Goal: Find specific page/section: Find specific page/section

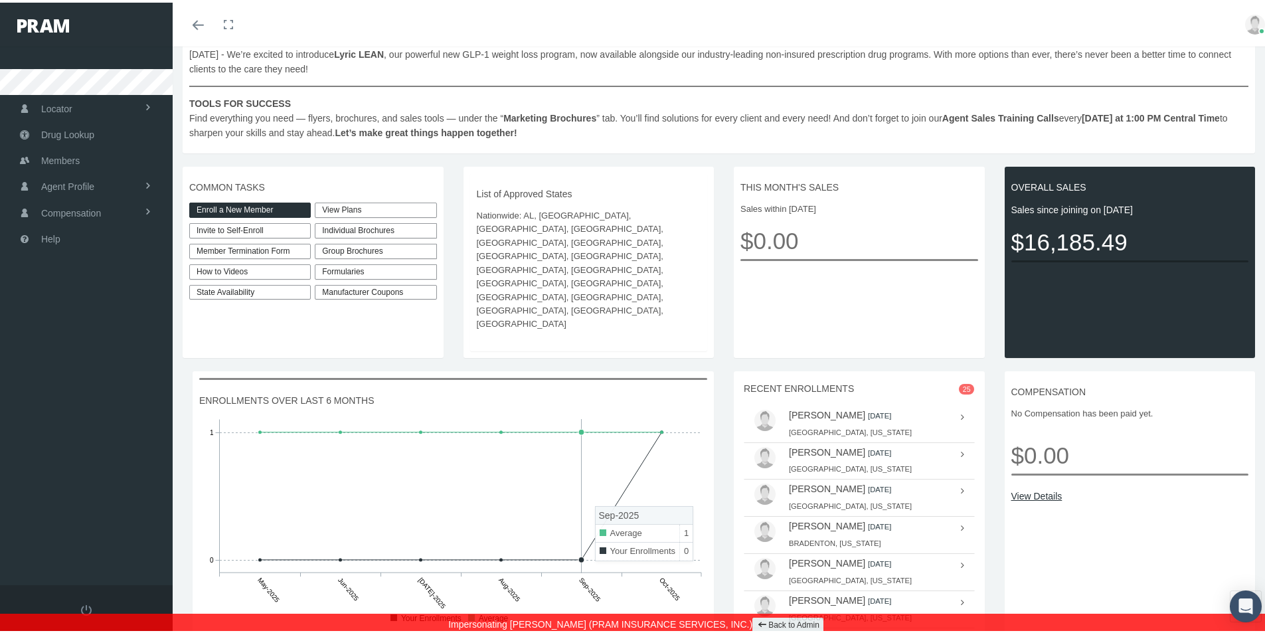
scroll to position [226, 0]
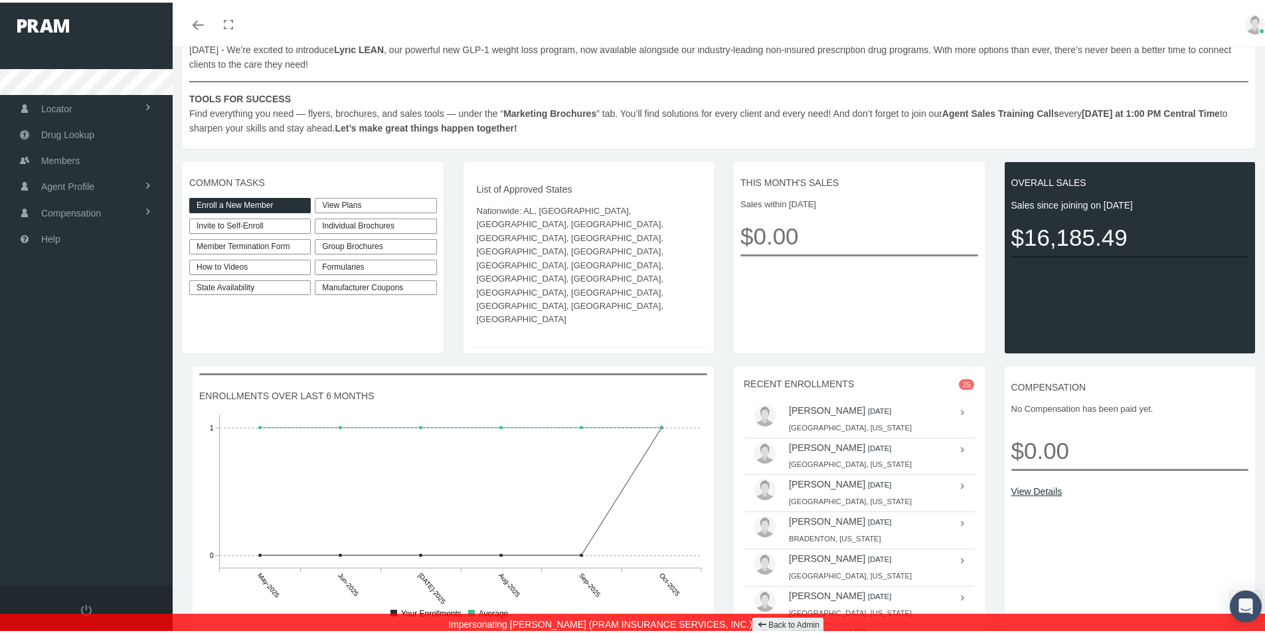
click at [1035, 481] on link "View Details" at bounding box center [1130, 488] width 238 height 15
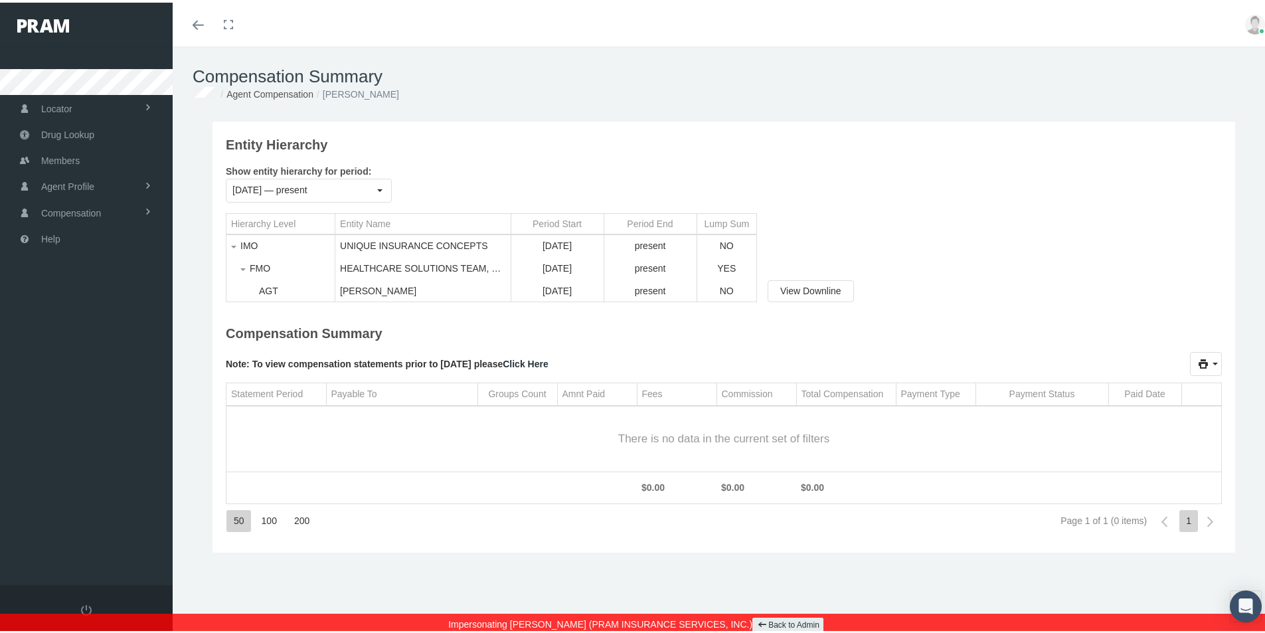
click at [763, 622] on link "Back to Admin" at bounding box center [787, 622] width 71 height 15
